Goal: Information Seeking & Learning: Check status

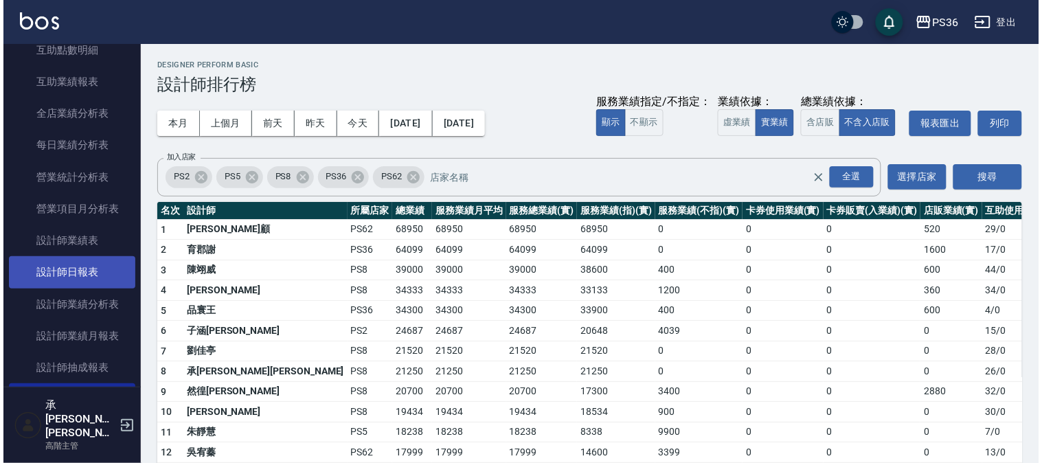
scroll to position [381, 0]
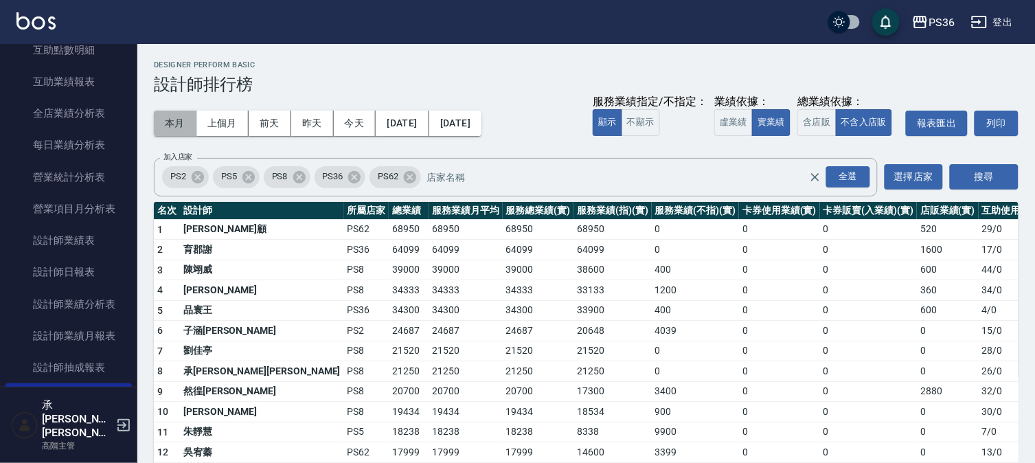
click at [181, 127] on button "本月" at bounding box center [175, 123] width 43 height 25
click at [364, 115] on button "今天" at bounding box center [355, 123] width 43 height 25
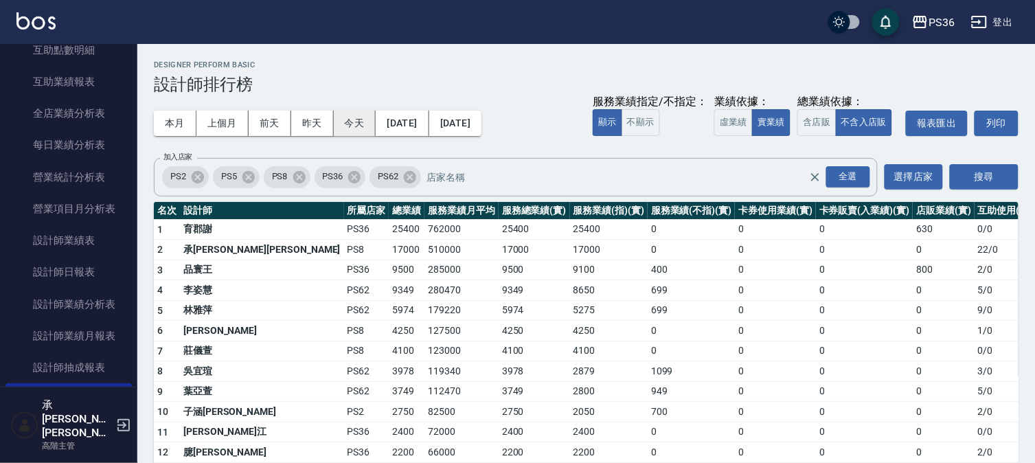
click at [357, 122] on button "今天" at bounding box center [355, 123] width 43 height 25
click at [357, 121] on button "今天" at bounding box center [355, 123] width 43 height 25
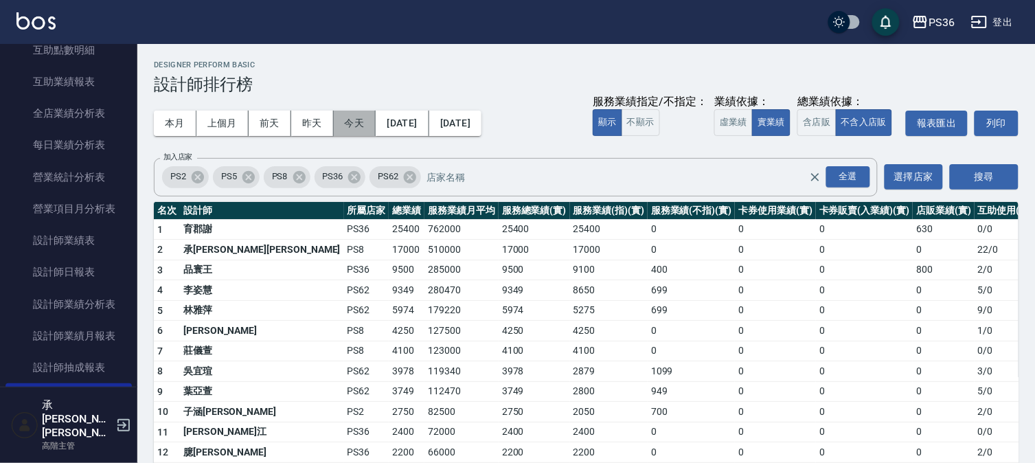
click at [357, 121] on button "今天" at bounding box center [355, 123] width 43 height 25
click at [357, 120] on button "今天" at bounding box center [355, 123] width 43 height 25
click at [314, 121] on button "昨天" at bounding box center [312, 123] width 43 height 25
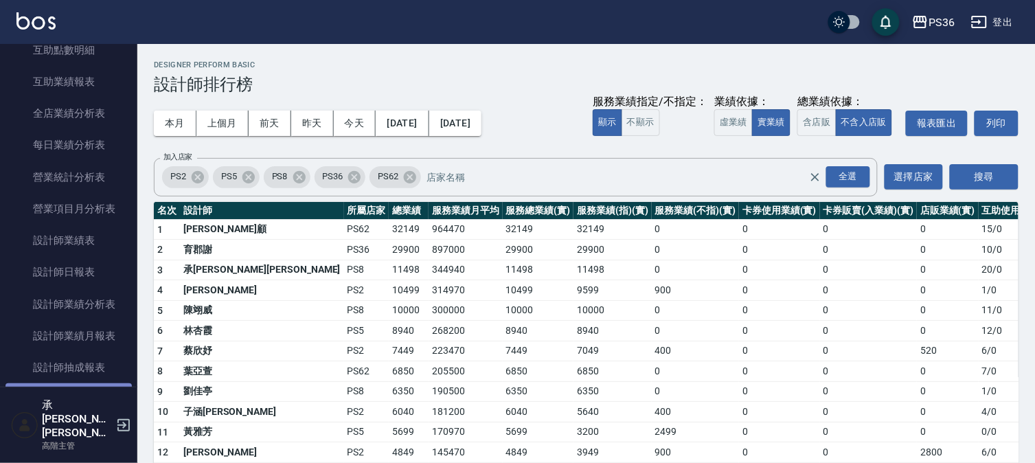
click at [74, 408] on link "設計師排行榜" at bounding box center [68, 399] width 126 height 32
drag, startPoint x: 74, startPoint y: 402, endPoint x: 179, endPoint y: 318, distance: 133.9
click at [74, 402] on link "設計師排行榜" at bounding box center [68, 399] width 126 height 32
click at [344, 120] on button "今天" at bounding box center [355, 123] width 43 height 25
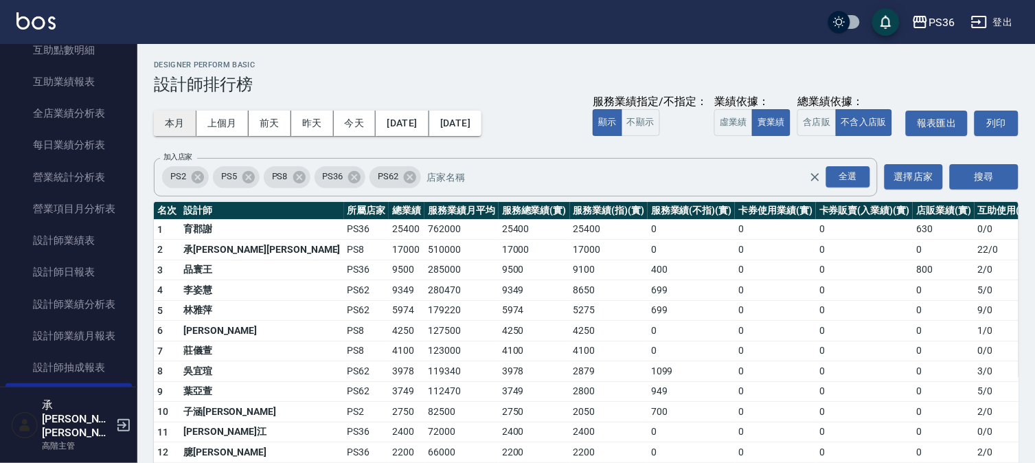
click at [180, 124] on button "本月" at bounding box center [175, 123] width 43 height 25
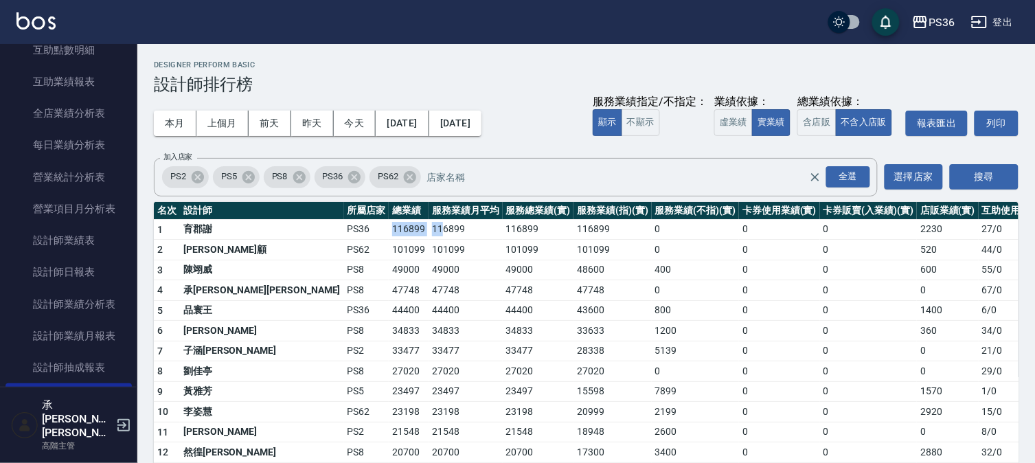
drag, startPoint x: 275, startPoint y: 227, endPoint x: 326, endPoint y: 218, distance: 50.9
click at [326, 219] on tr "1 育郡謝 PS36 116899 116899 116899 116899 0 0 0 2230 27 / 0" at bounding box center [613, 229] width 919 height 21
click at [429, 219] on td "116899" at bounding box center [466, 229] width 74 height 21
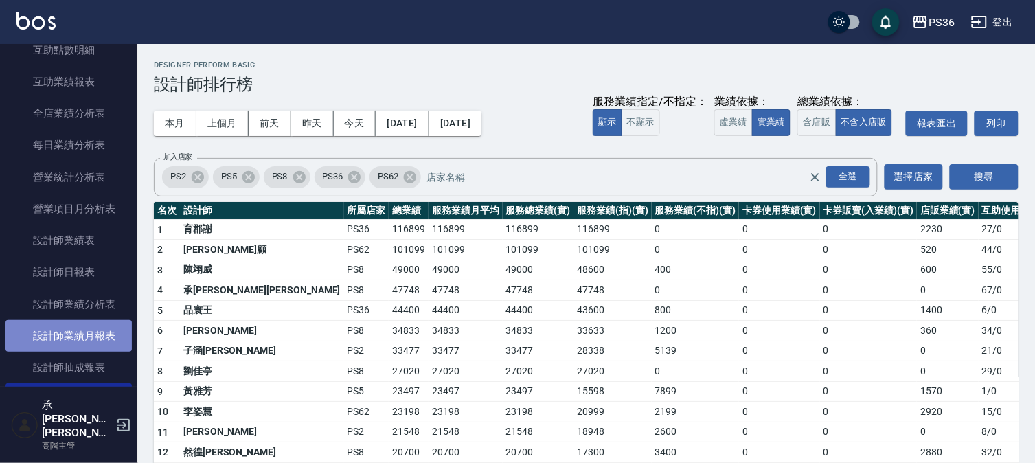
click at [105, 337] on link "設計師業績月報表" at bounding box center [68, 336] width 126 height 32
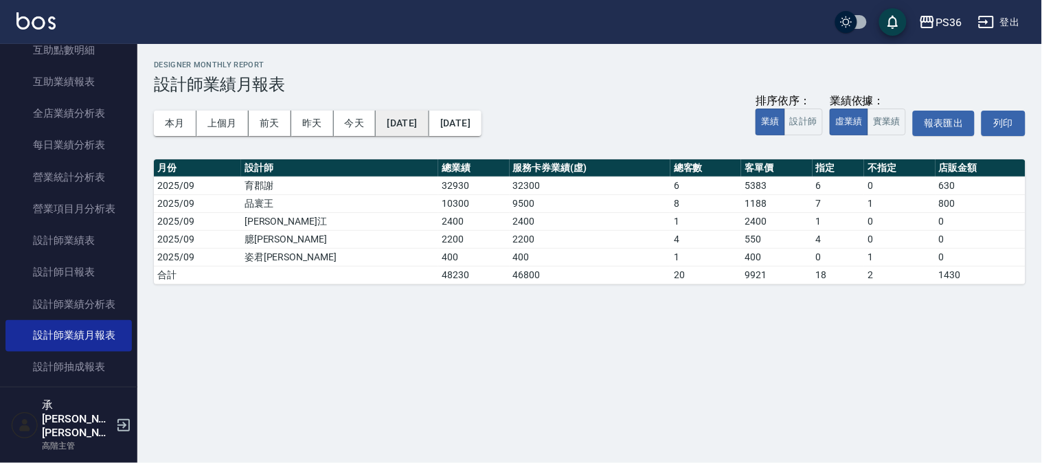
click at [427, 126] on button "[DATE]" at bounding box center [402, 123] width 53 height 25
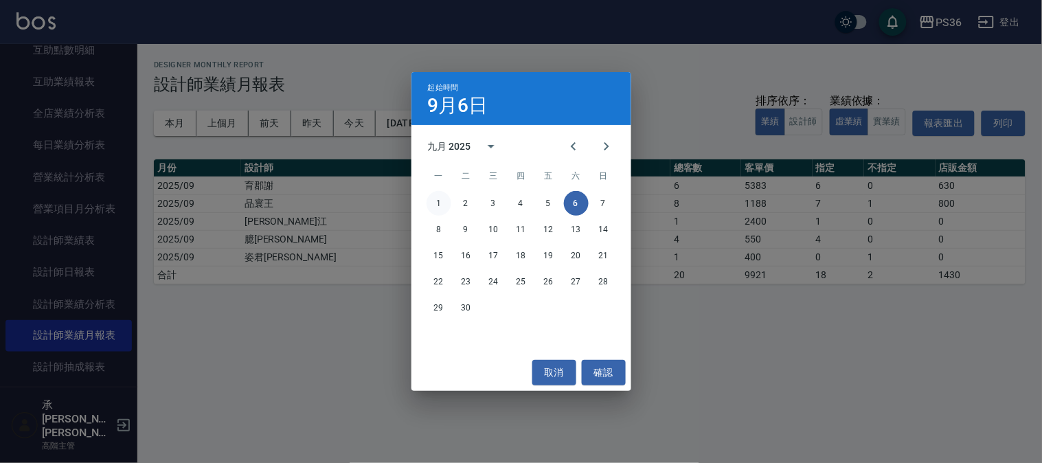
click at [437, 201] on button "1" at bounding box center [439, 203] width 25 height 25
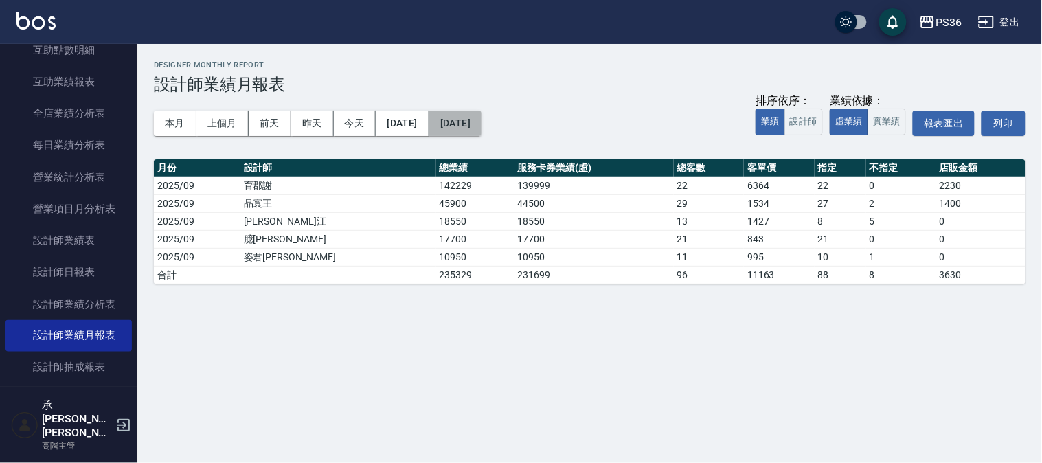
click at [482, 120] on button "[DATE]" at bounding box center [455, 123] width 52 height 25
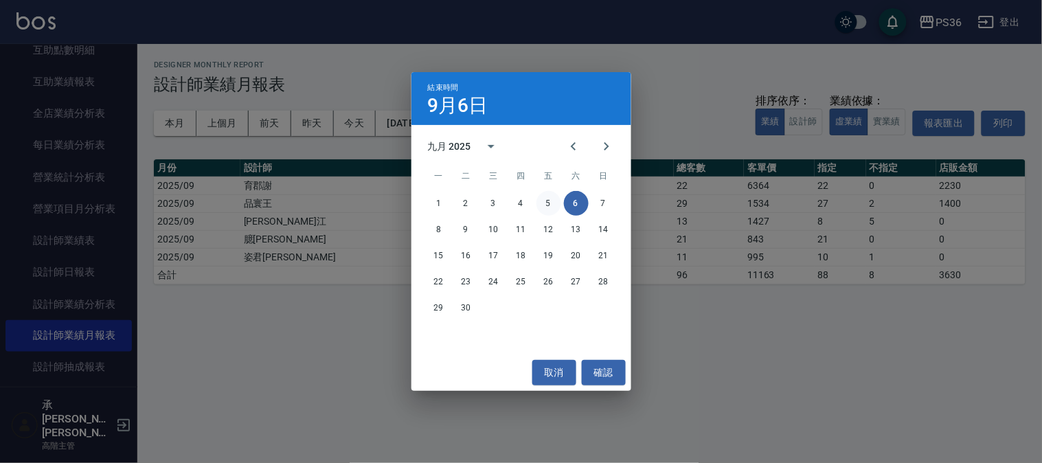
click at [543, 200] on button "5" at bounding box center [549, 203] width 25 height 25
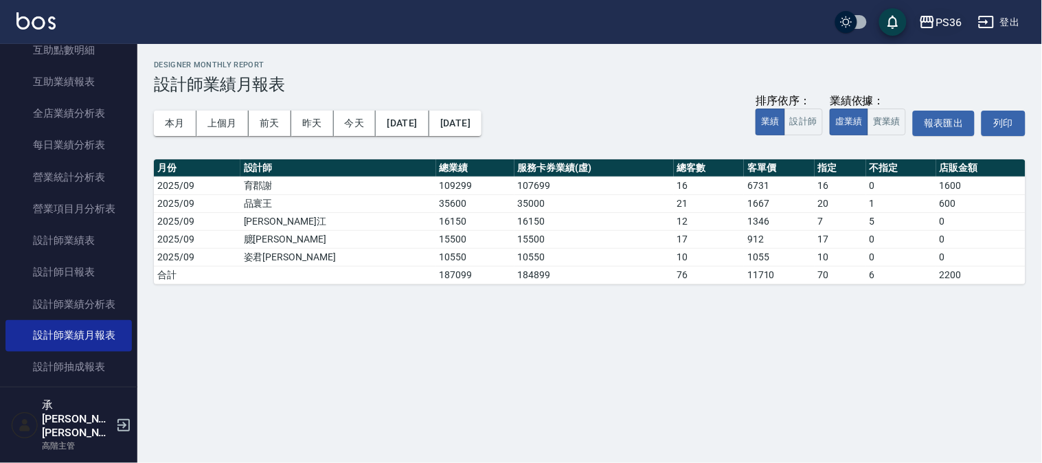
click at [963, 16] on button "PS36" at bounding box center [941, 22] width 54 height 28
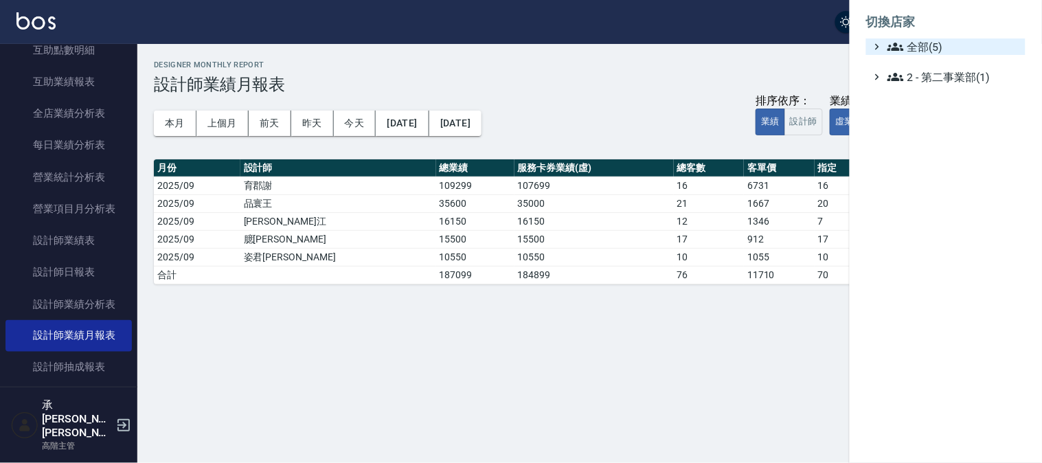
click at [910, 43] on span "全部(5)" at bounding box center [954, 46] width 133 height 16
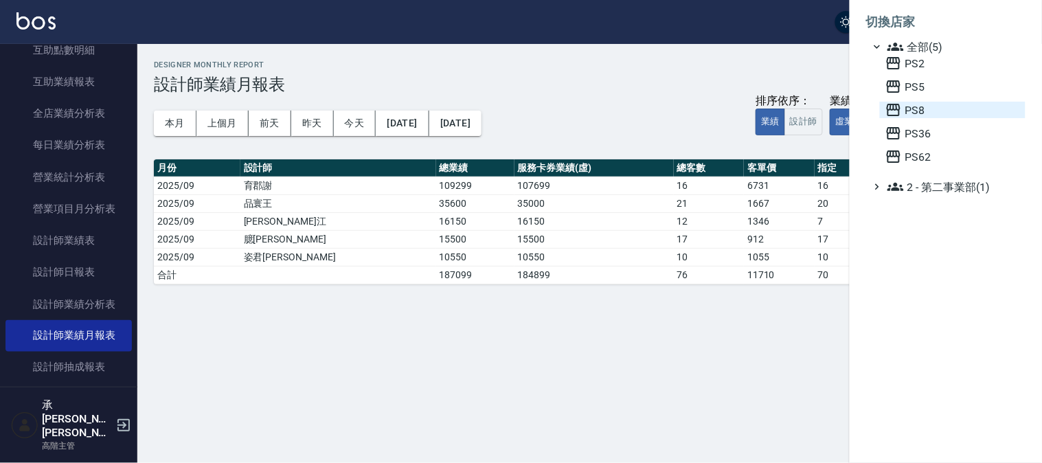
click at [897, 104] on icon at bounding box center [894, 110] width 14 height 12
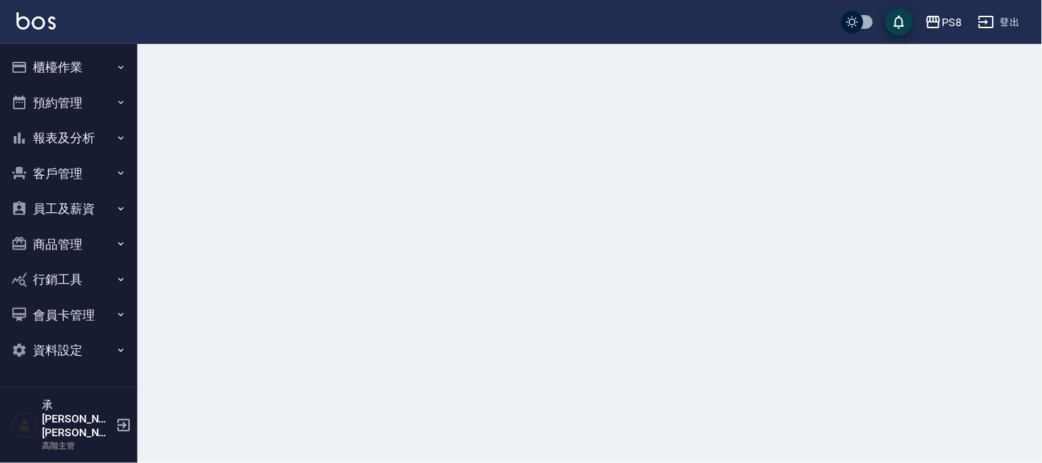
click at [66, 139] on button "報表及分析" at bounding box center [68, 138] width 126 height 36
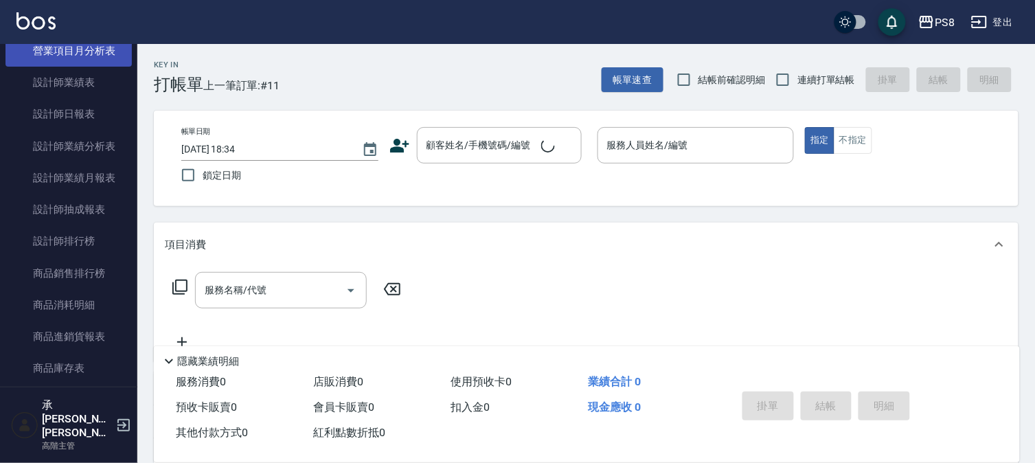
scroll to position [610, 0]
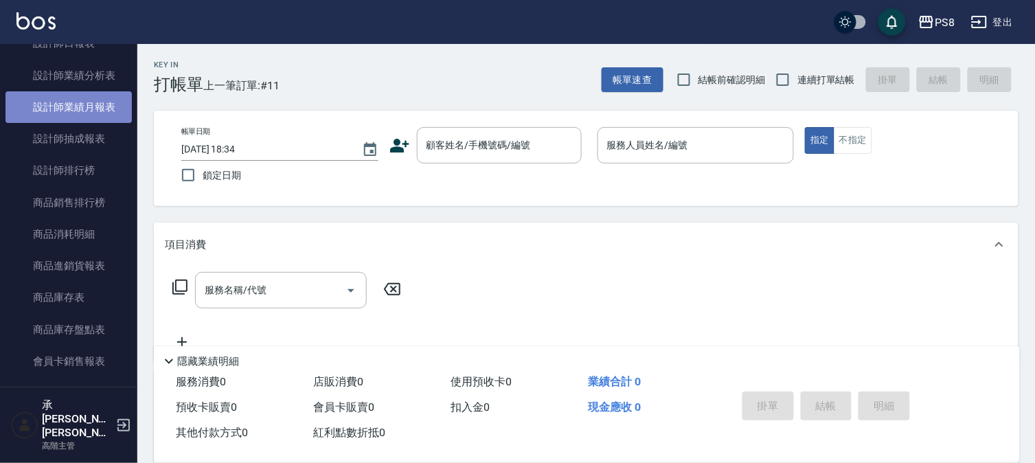
click at [94, 104] on link "設計師業績月報表" at bounding box center [68, 107] width 126 height 32
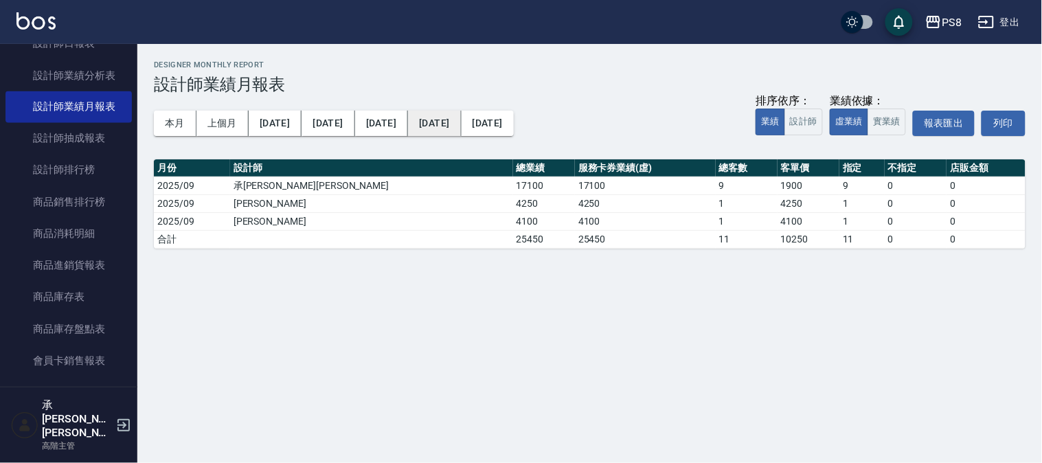
click at [421, 118] on button "[DATE]" at bounding box center [434, 123] width 53 height 25
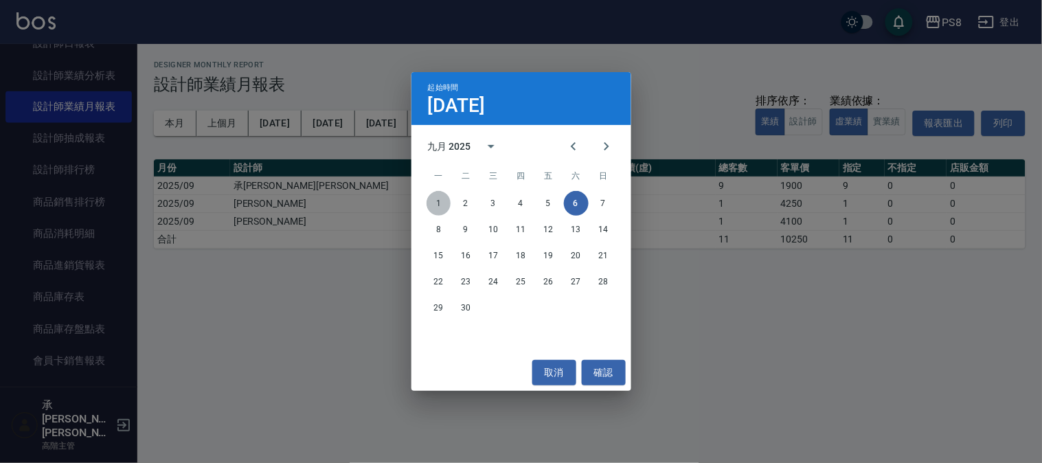
click at [438, 208] on button "1" at bounding box center [439, 203] width 25 height 25
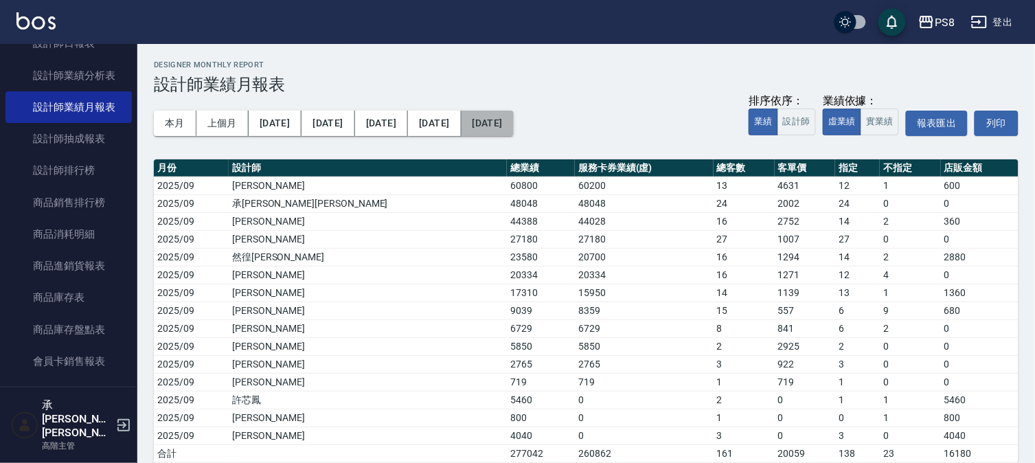
click at [485, 124] on button "[DATE]" at bounding box center [488, 123] width 52 height 25
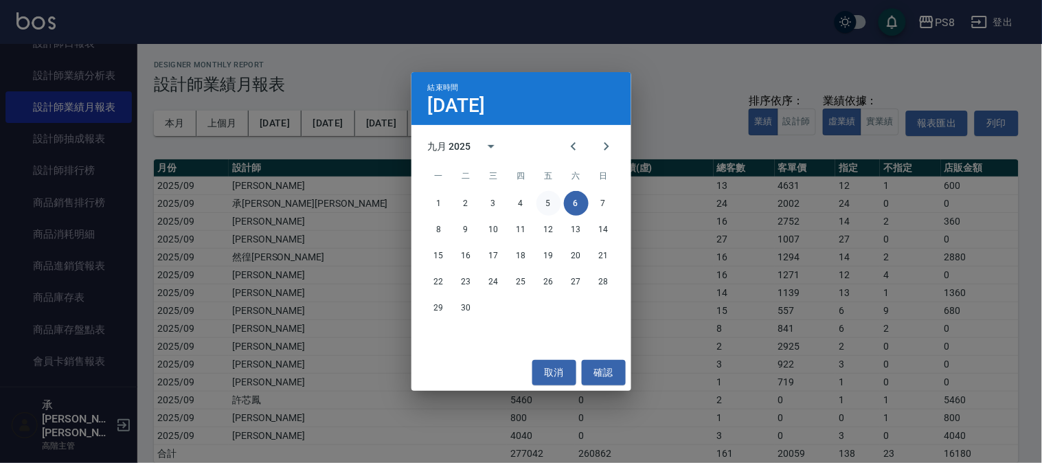
click at [543, 201] on button "5" at bounding box center [549, 203] width 25 height 25
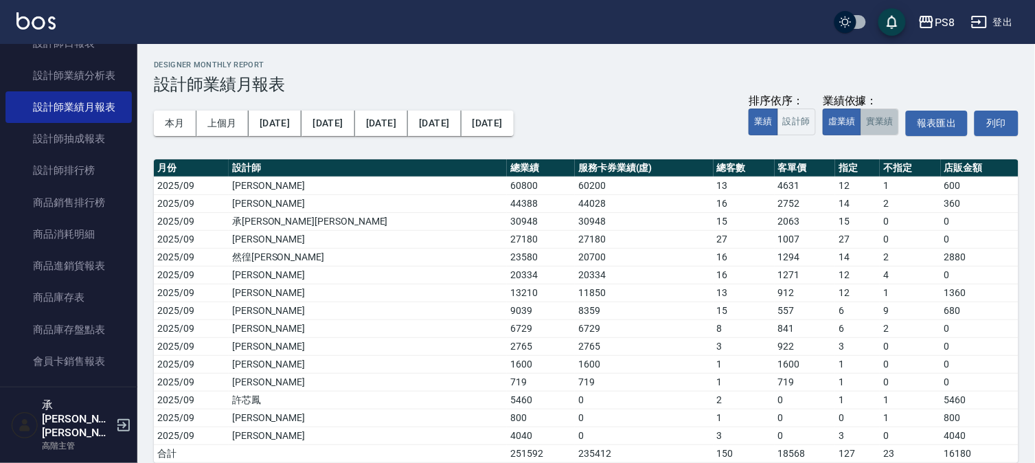
click at [881, 122] on button "實業績" at bounding box center [880, 122] width 38 height 27
drag, startPoint x: 162, startPoint y: 114, endPoint x: 176, endPoint y: 132, distance: 22.5
click at [172, 128] on button "本月" at bounding box center [175, 123] width 43 height 25
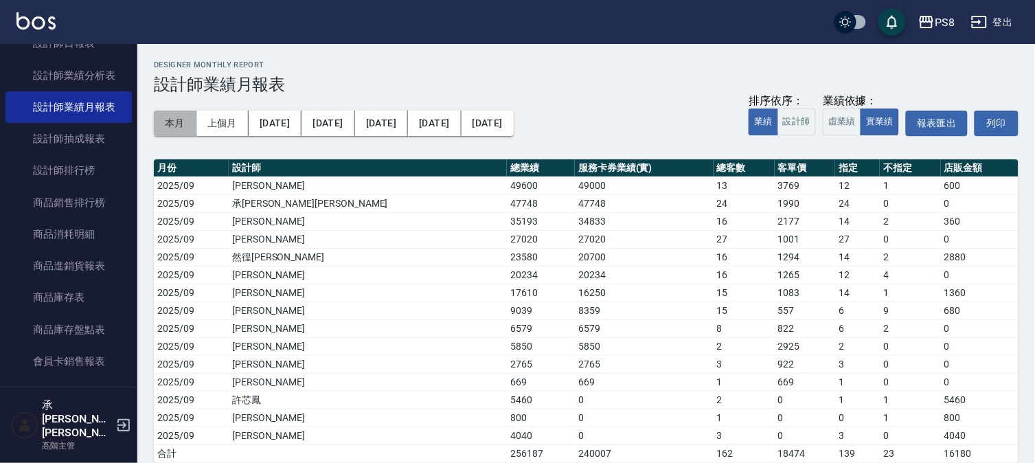
click at [176, 132] on button "本月" at bounding box center [175, 123] width 43 height 25
drag, startPoint x: 416, startPoint y: 201, endPoint x: 486, endPoint y: 197, distance: 70.2
click at [486, 197] on tr "2025/09 承彧蔡 47748 47748 24 1990 24 0 0" at bounding box center [586, 203] width 865 height 18
click at [575, 197] on td "47748" at bounding box center [644, 203] width 138 height 18
